Goal: Book appointment/travel/reservation

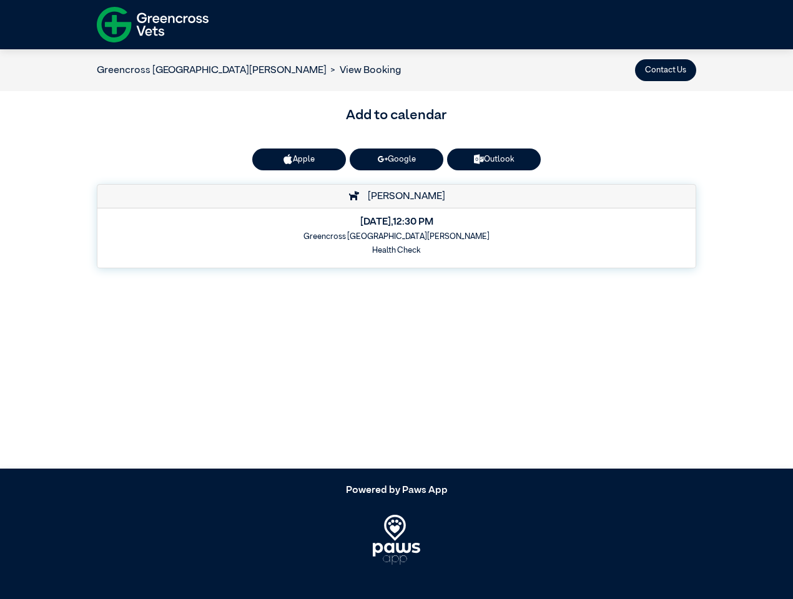
click at [665, 70] on button "Contact Us" at bounding box center [665, 70] width 61 height 22
click at [299, 159] on button "Apple" at bounding box center [299, 160] width 94 height 22
